Goal: Task Accomplishment & Management: Manage account settings

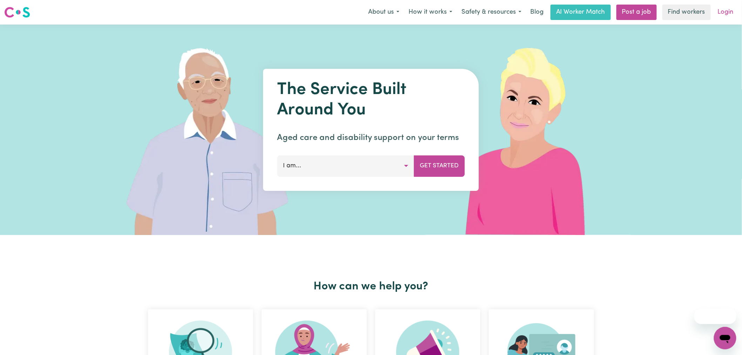
click at [734, 14] on link "Login" at bounding box center [726, 12] width 24 height 15
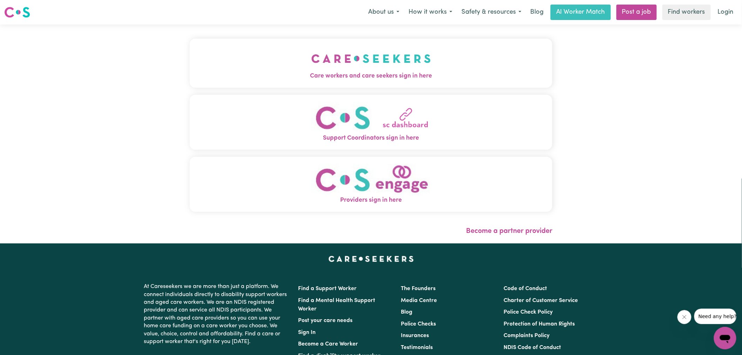
click at [414, 73] on span "Care workers and care seekers sign in here" at bounding box center [371, 76] width 363 height 9
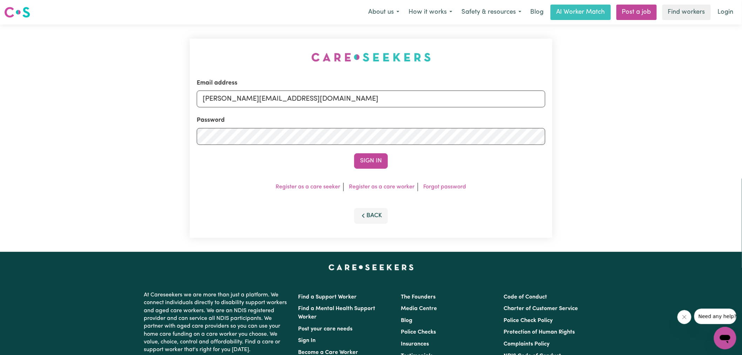
drag, startPoint x: 241, startPoint y: 46, endPoint x: 350, endPoint y: 81, distance: 114.4
click at [240, 46] on div "Email address [PERSON_NAME][EMAIL_ADDRESS][DOMAIN_NAME] Password Sign In Regist…" at bounding box center [371, 138] width 371 height 227
click at [348, 102] on input "[PERSON_NAME][EMAIL_ADDRESS][DOMAIN_NAME]" at bounding box center [371, 98] width 349 height 17
drag, startPoint x: 244, startPoint y: 97, endPoint x: 483, endPoint y: 117, distance: 239.3
click at [483, 117] on form "Email address [EMAIL_ADDRESS][DOMAIN_NAME] Password Sign In" at bounding box center [371, 124] width 349 height 90
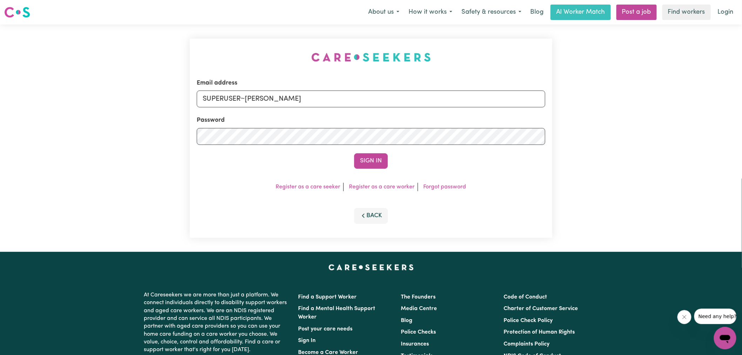
type input "[EMAIL_ADDRESS][DOMAIN_NAME]"
click at [354, 153] on button "Sign In" at bounding box center [371, 160] width 34 height 15
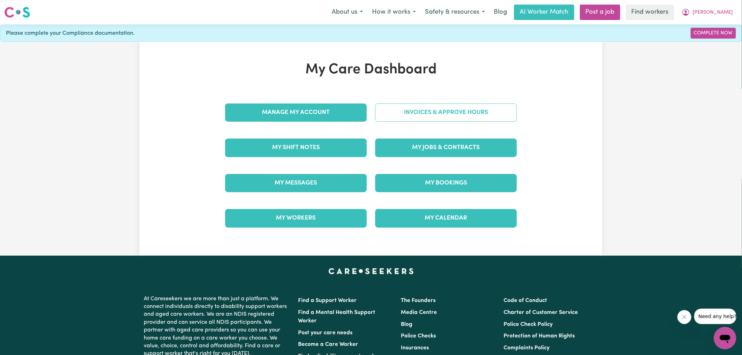
click at [441, 120] on link "Invoices & Approve Hours" at bounding box center [446, 112] width 142 height 18
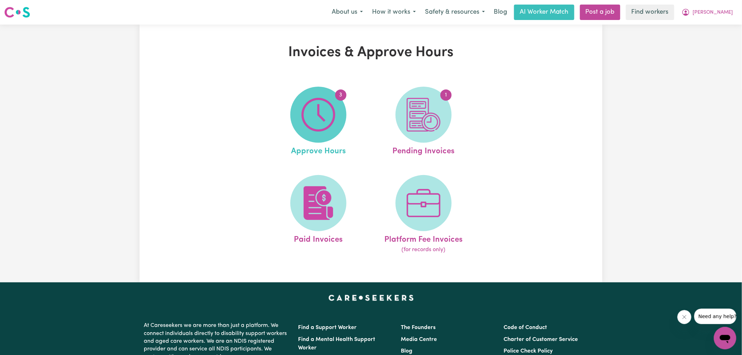
click at [332, 121] on img at bounding box center [319, 115] width 34 height 34
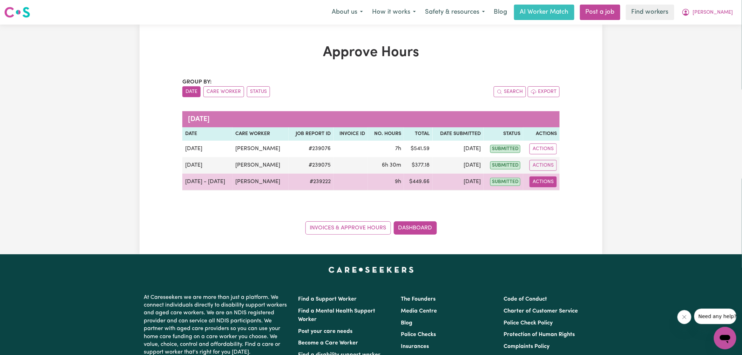
click at [549, 184] on button "Actions" at bounding box center [543, 181] width 27 height 11
click at [553, 198] on link "View Job Report" at bounding box center [561, 198] width 60 height 14
select select "pm"
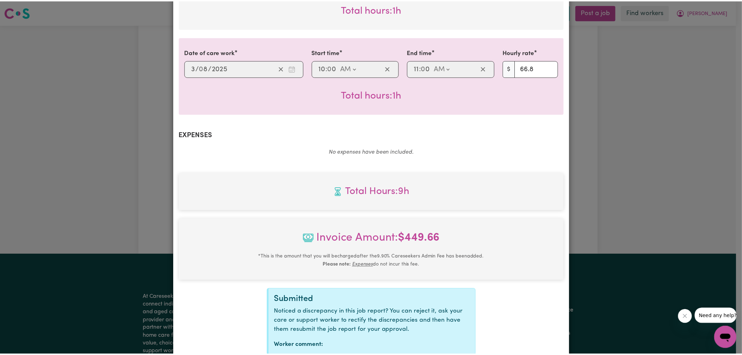
scroll to position [357, 0]
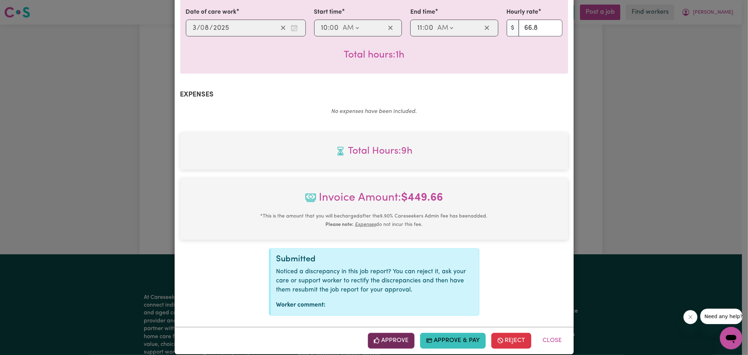
click at [396, 333] on button "Approve" at bounding box center [391, 340] width 47 height 15
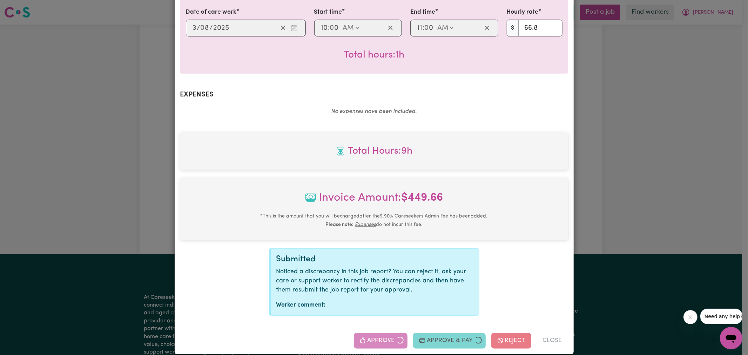
click at [658, 167] on div "Job Report # 239222 - [PERSON_NAME] Summary Job report # 239222 Client name: [P…" at bounding box center [374, 177] width 748 height 355
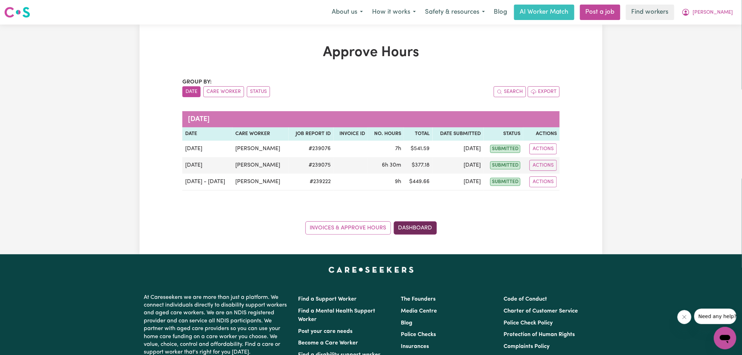
click at [409, 227] on link "Dashboard" at bounding box center [415, 227] width 43 height 13
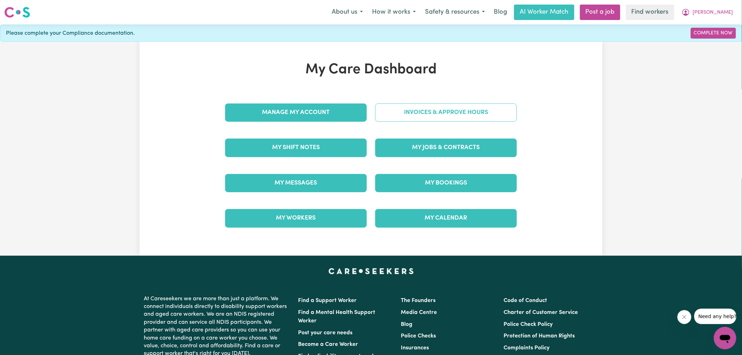
click at [432, 106] on link "Invoices & Approve Hours" at bounding box center [446, 112] width 142 height 18
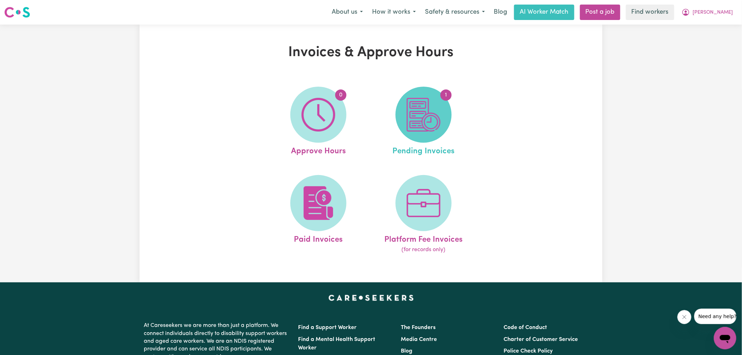
click at [437, 112] on img at bounding box center [424, 115] width 34 height 34
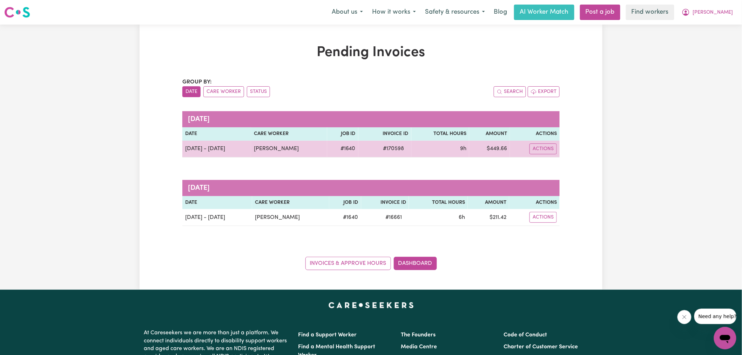
click at [381, 149] on span "# 170598" at bounding box center [393, 148] width 29 height 8
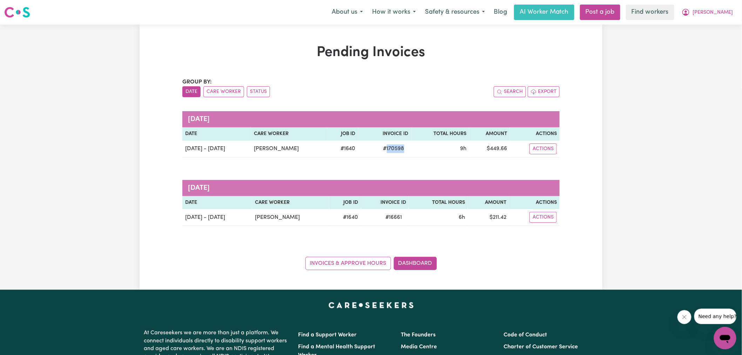
copy span "170598"
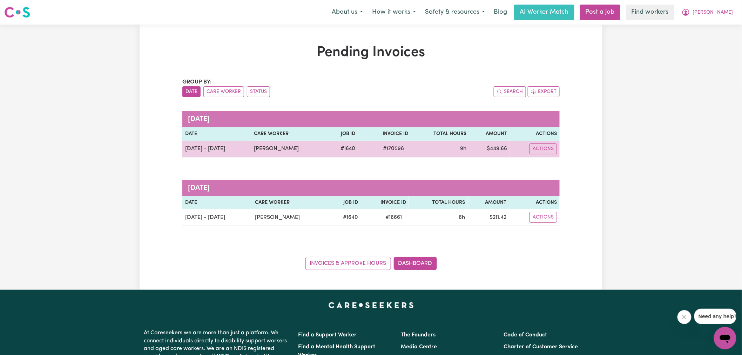
click at [493, 148] on td "$ 449.66" at bounding box center [489, 149] width 41 height 17
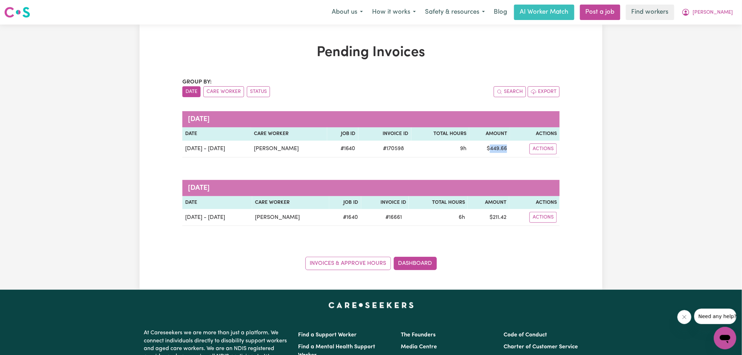
copy td "449.66"
click at [704, 12] on button "[PERSON_NAME]" at bounding box center [707, 12] width 61 height 15
click at [706, 41] on link "Logout" at bounding box center [709, 40] width 55 height 13
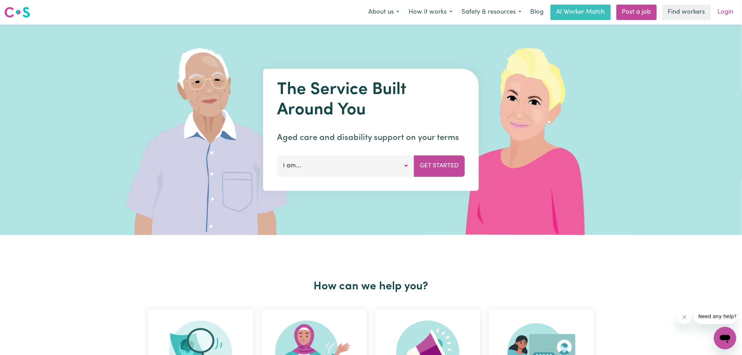
click at [728, 14] on link "Login" at bounding box center [726, 12] width 24 height 15
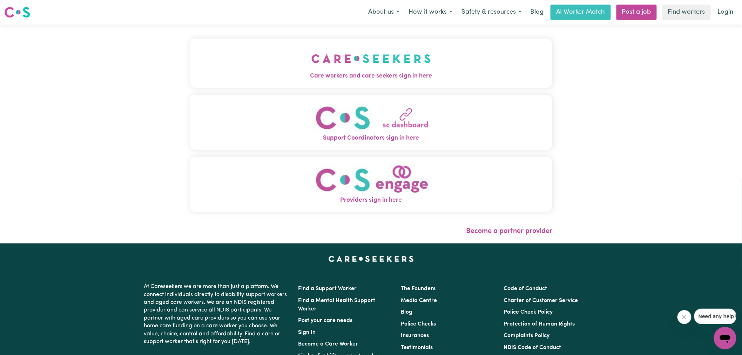
click at [341, 72] on span "Care workers and care seekers sign in here" at bounding box center [371, 76] width 363 height 9
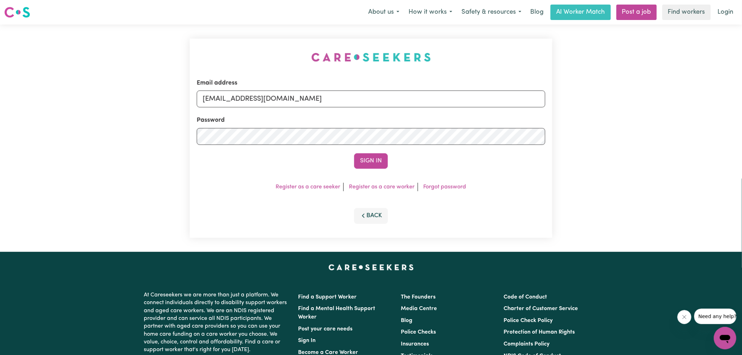
drag, startPoint x: 186, startPoint y: 58, endPoint x: 314, endPoint y: 83, distance: 130.4
click at [186, 58] on div "Email address [EMAIL_ADDRESS][DOMAIN_NAME] Password Sign In Register as a care …" at bounding box center [371, 138] width 371 height 227
drag, startPoint x: 237, startPoint y: 98, endPoint x: 622, endPoint y: 113, distance: 385.4
click at [622, 113] on div "Email address [EMAIL_ADDRESS][DOMAIN_NAME] Password Sign In Register as a care …" at bounding box center [371, 138] width 742 height 227
type input "[EMAIL_ADDRESS][PERSON_NAME][DOMAIN_NAME]"
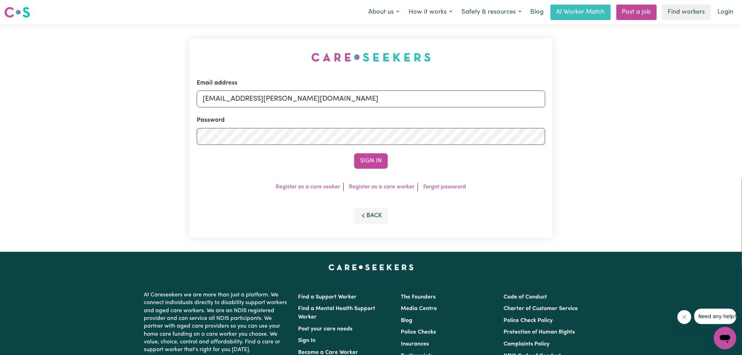
click at [354, 153] on button "Sign In" at bounding box center [371, 160] width 34 height 15
